Goal: Task Accomplishment & Management: Manage account settings

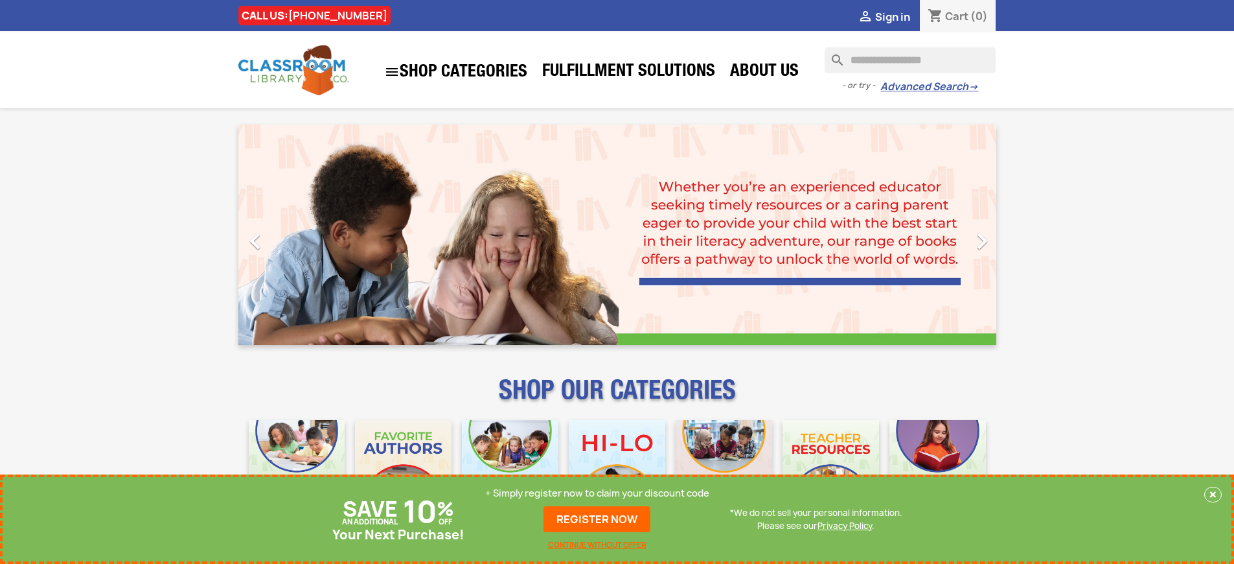
click at [597, 493] on p "+ Simply register now to claim your discount code" at bounding box center [597, 492] width 224 height 13
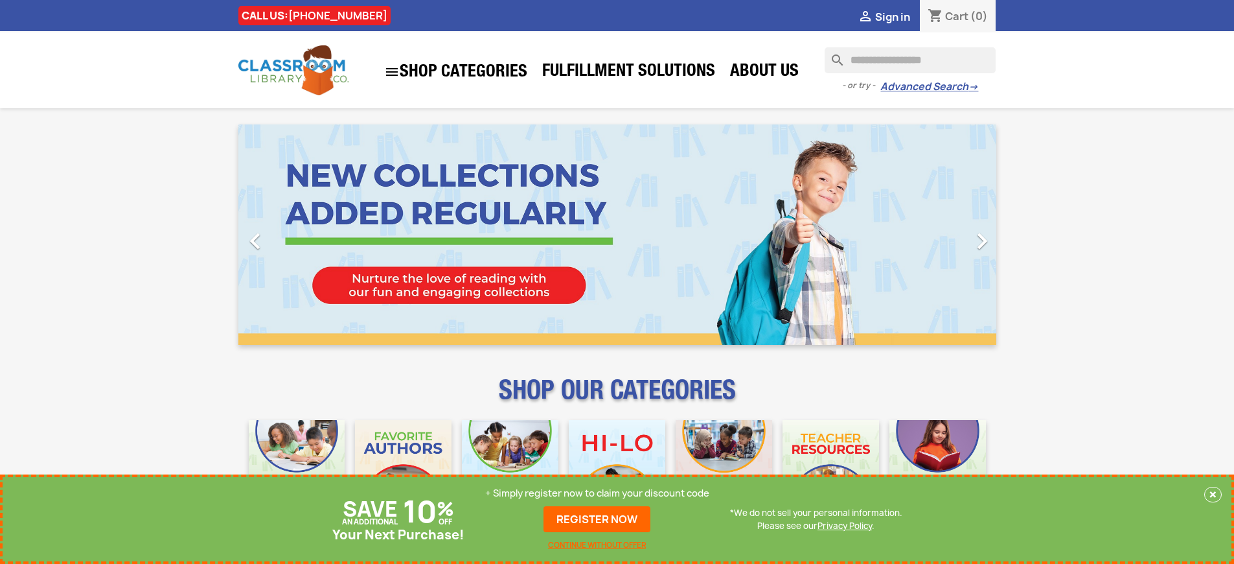
click at [597, 493] on p "+ Simply register now to claim your discount code" at bounding box center [597, 492] width 224 height 13
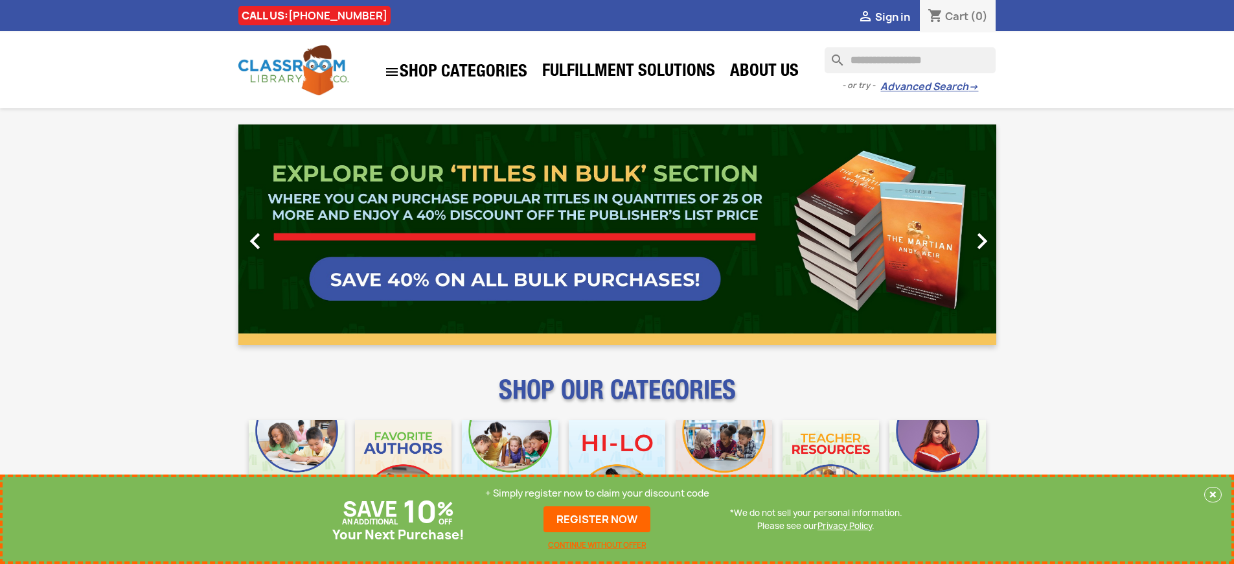
click at [597, 493] on p "+ Simply register now to claim your discount code" at bounding box center [597, 492] width 224 height 13
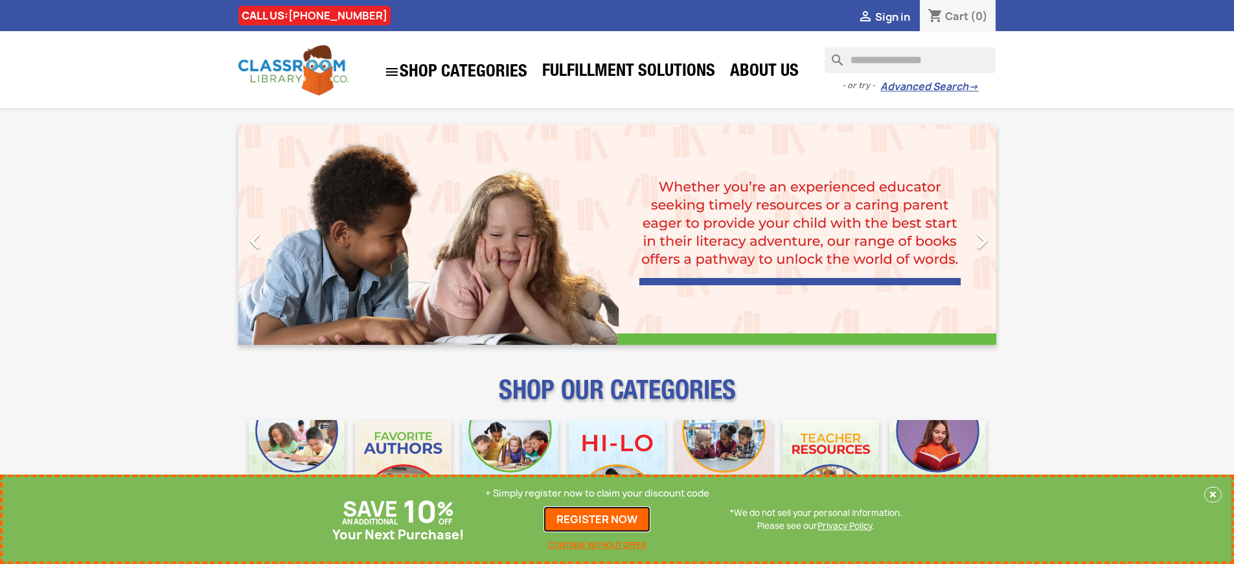
click at [597, 519] on link "REGISTER NOW" at bounding box center [596, 519] width 107 height 26
click at [597, 493] on p "+ Simply register now to claim your discount code" at bounding box center [597, 492] width 224 height 13
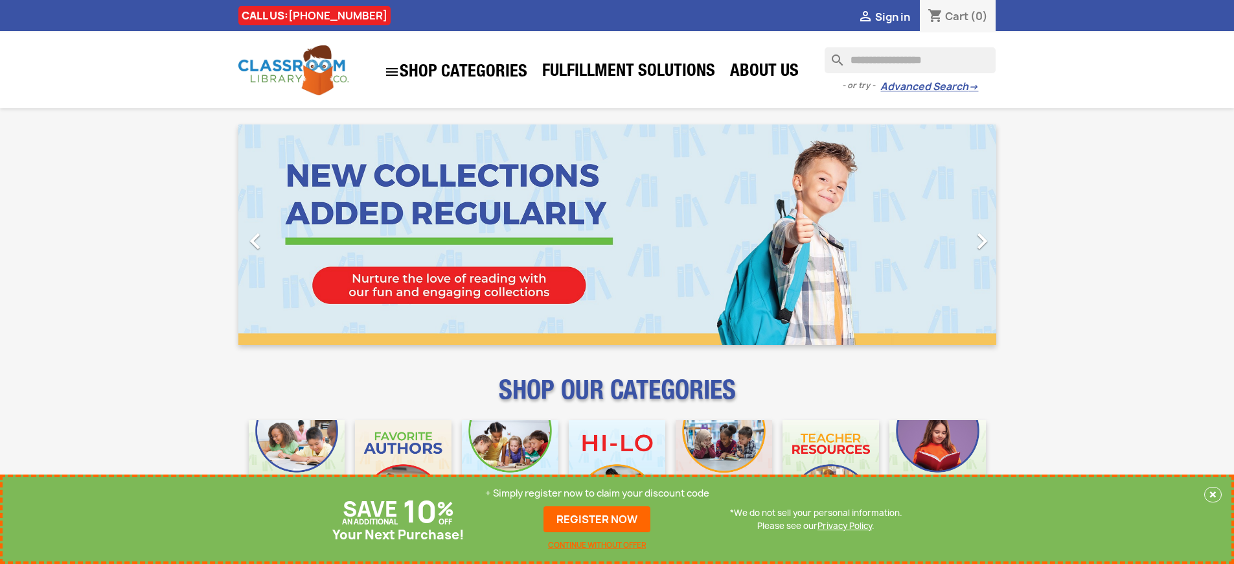
click at [597, 493] on p "+ Simply register now to claim your discount code" at bounding box center [597, 492] width 224 height 13
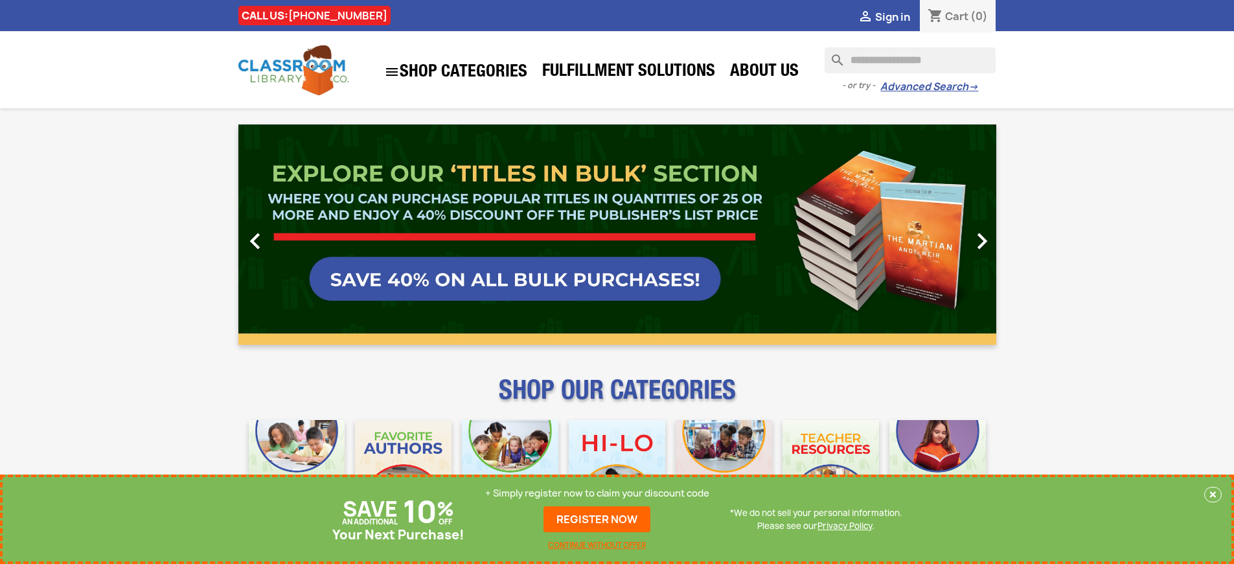
click at [597, 493] on p "+ Simply register now to claim your discount code" at bounding box center [597, 492] width 224 height 13
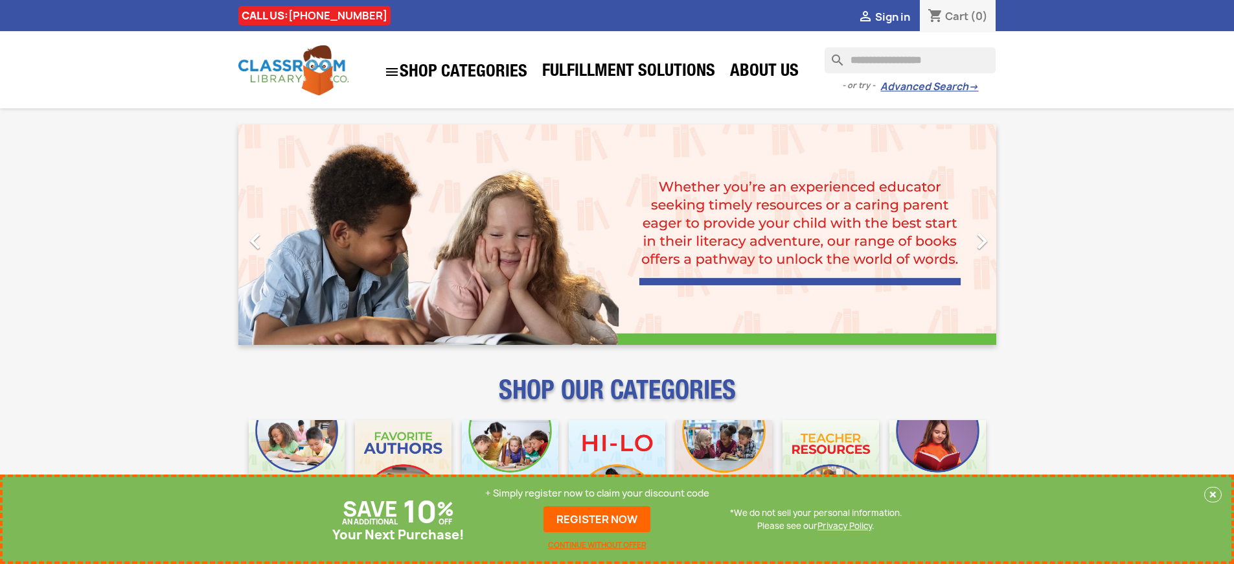
click at [597, 493] on p "+ Simply register now to claim your discount code" at bounding box center [597, 492] width 224 height 13
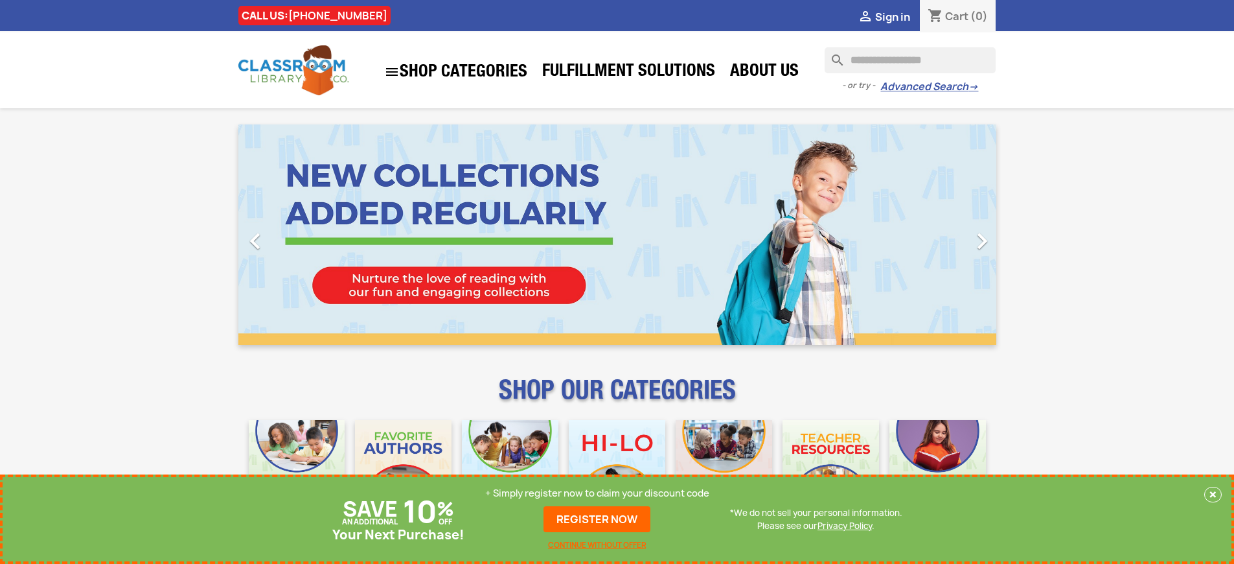
click at [597, 493] on p "+ Simply register now to claim your discount code" at bounding box center [597, 492] width 224 height 13
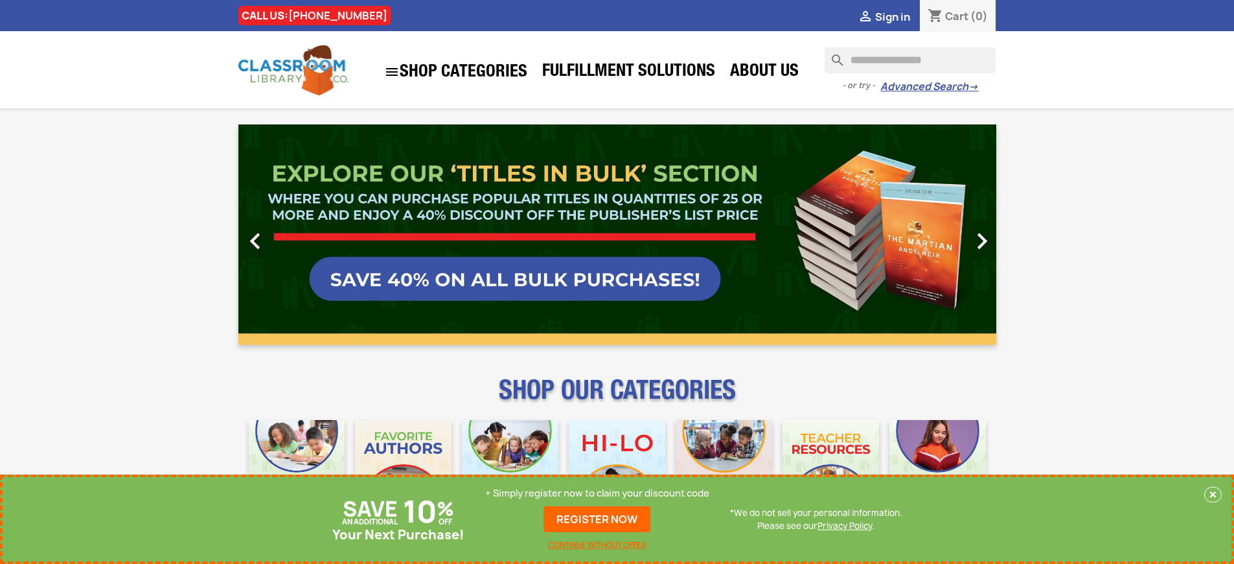
click at [597, 493] on p "+ Simply register now to claim your discount code" at bounding box center [597, 492] width 224 height 13
click at [597, 519] on link "REGISTER NOW" at bounding box center [596, 519] width 107 height 26
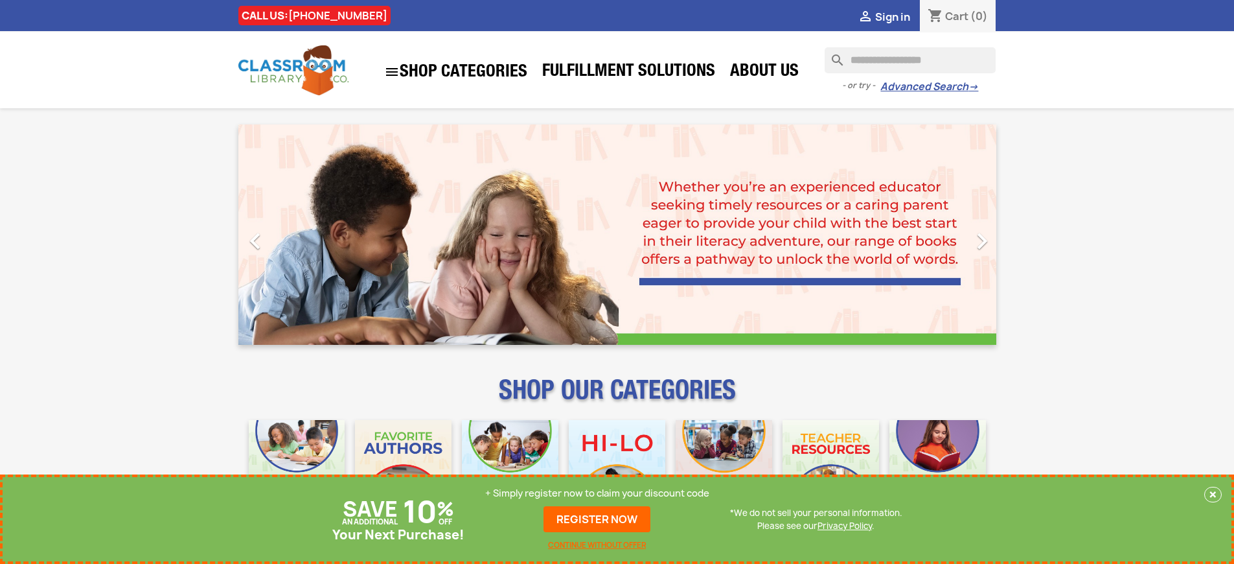
click at [597, 493] on p "+ Simply register now to claim your discount code" at bounding box center [597, 492] width 224 height 13
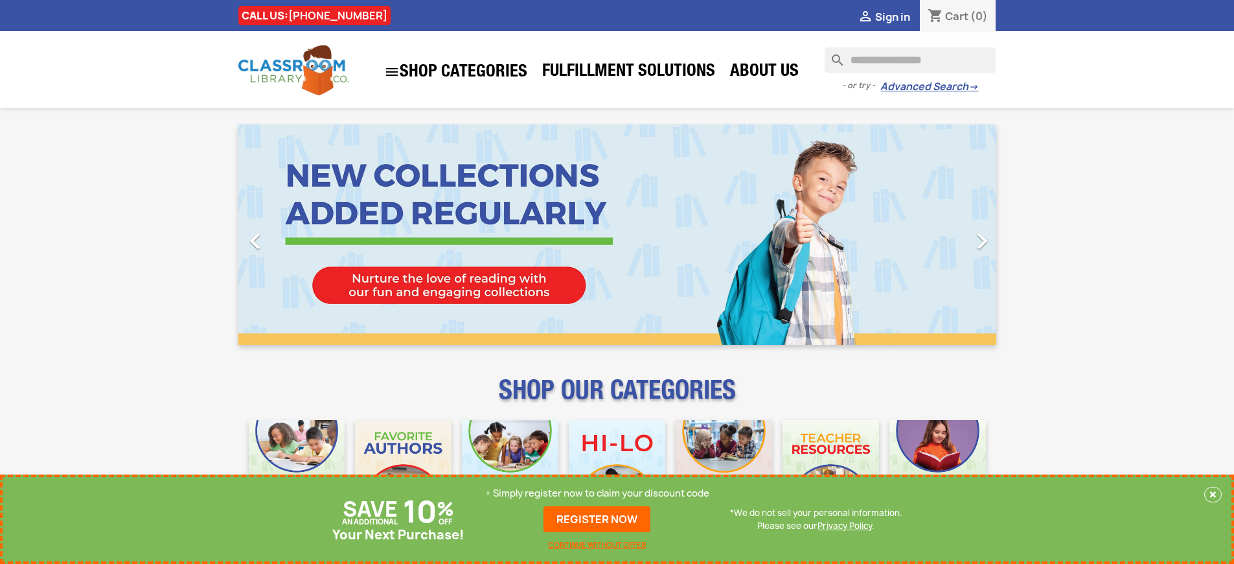
click at [597, 493] on p "+ Simply register now to claim your discount code" at bounding box center [597, 492] width 224 height 13
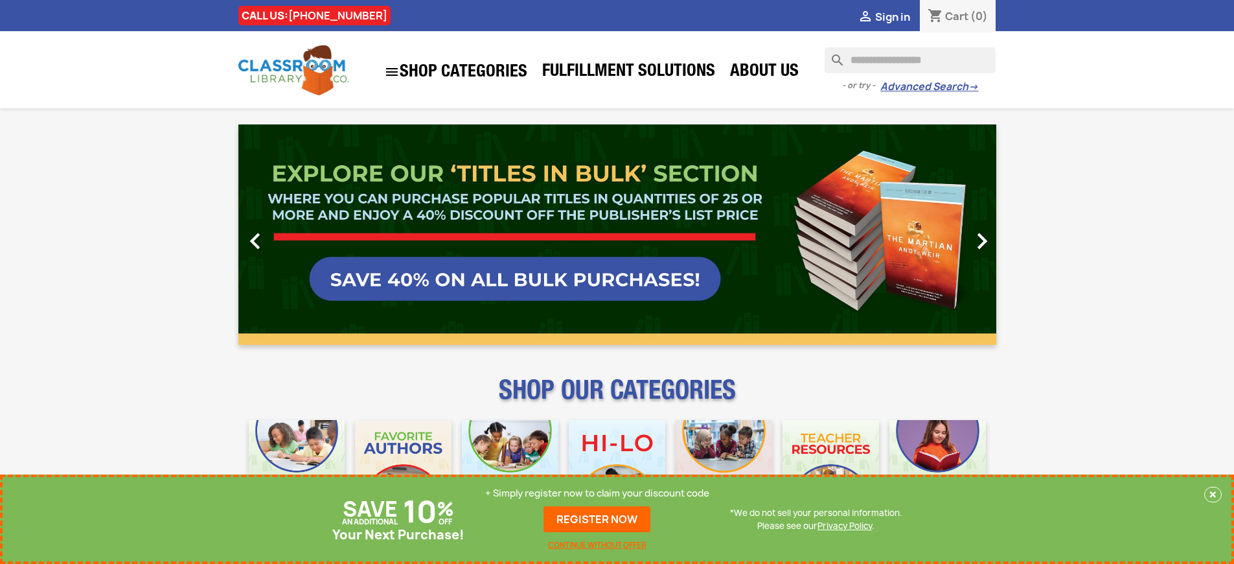
click at [597, 493] on p "+ Simply register now to claim your discount code" at bounding box center [597, 492] width 224 height 13
click at [597, 519] on link "REGISTER NOW" at bounding box center [596, 519] width 107 height 26
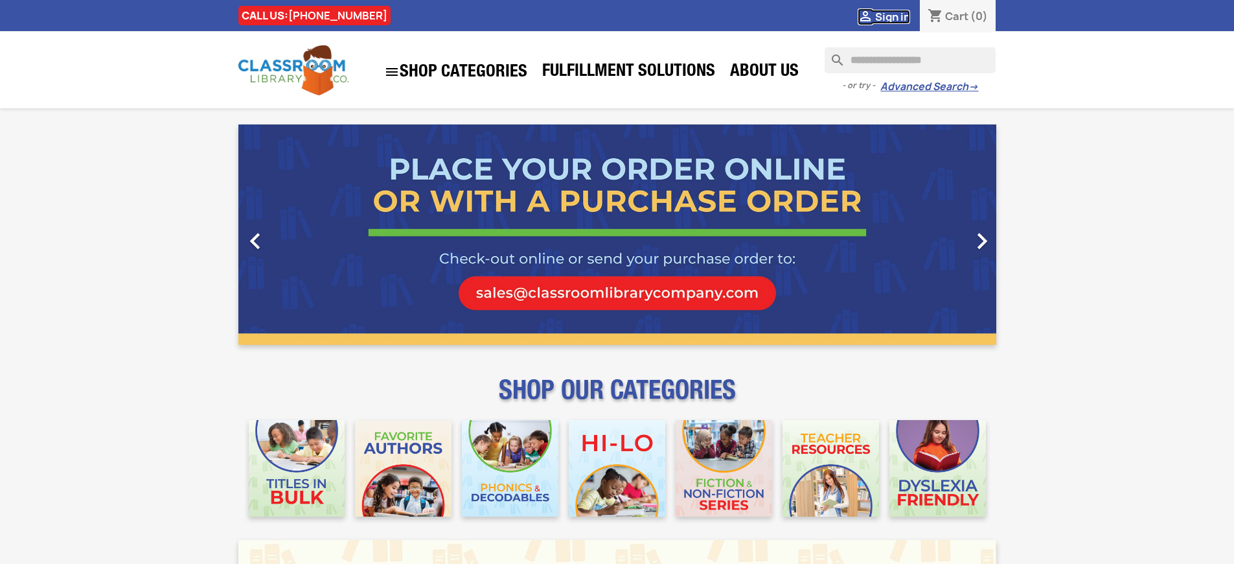
click at [892, 16] on span "Sign in" at bounding box center [892, 17] width 35 height 14
